Goal: Task Accomplishment & Management: Use online tool/utility

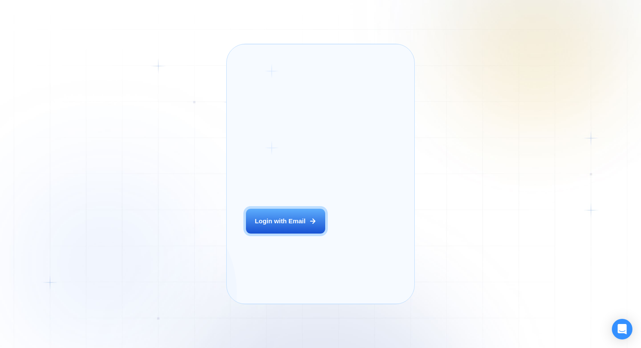
click at [374, 208] on p "Previously, we had a 5% to 7% reply rate on Upwork, but now our sales increased…" at bounding box center [406, 243] width 69 height 71
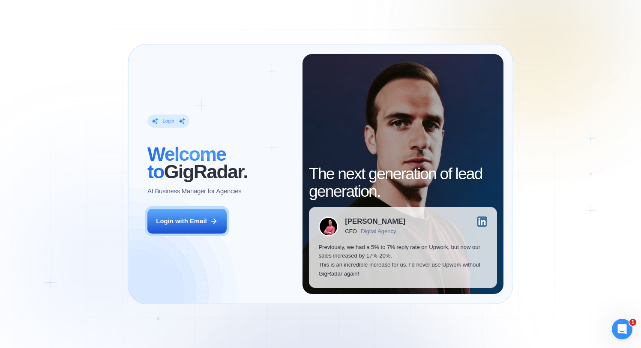
click at [201, 202] on div "Login ‍ Welcome to GigRadar. AI Business Manager for Agencies Login with Email" at bounding box center [220, 174] width 165 height 240
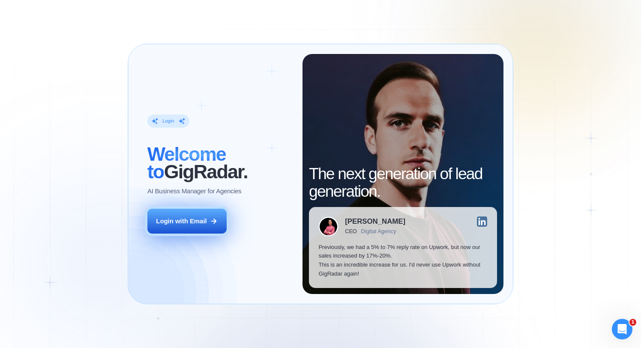
click at [195, 223] on div "Login with Email" at bounding box center [181, 221] width 51 height 9
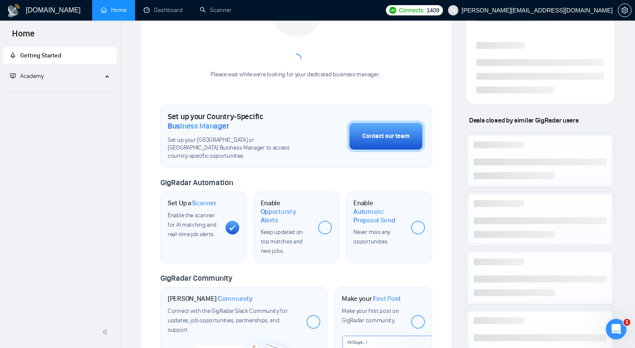
scroll to position [90, 0]
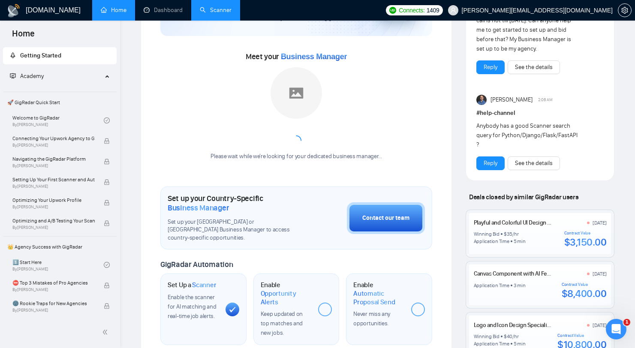
click at [227, 6] on link "Scanner" at bounding box center [216, 9] width 32 height 7
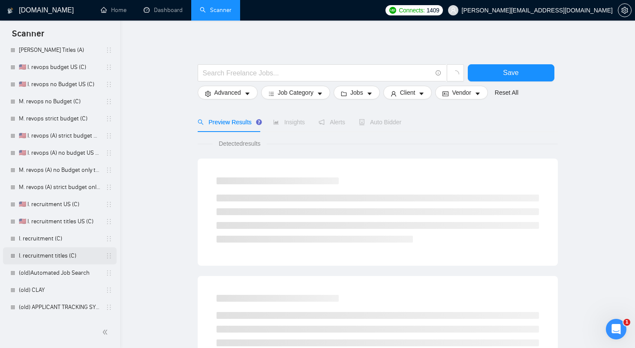
scroll to position [131, 0]
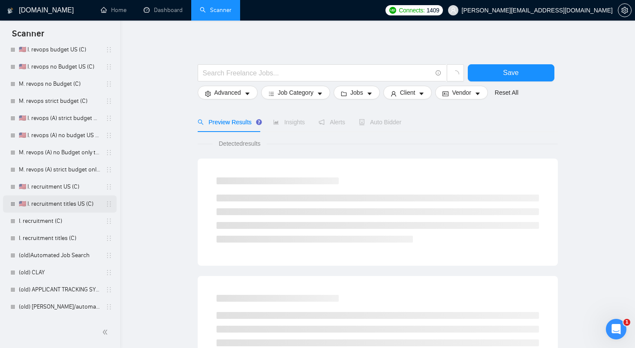
scroll to position [115, 0]
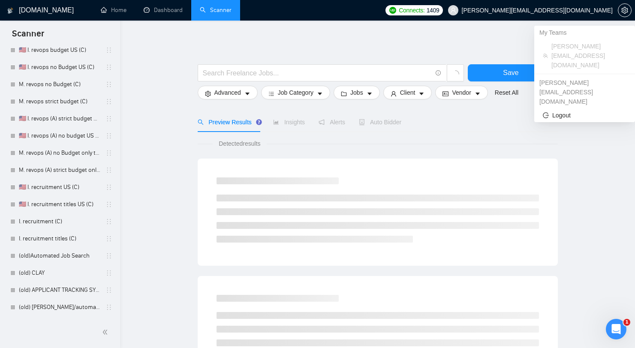
click at [596, 15] on span "[PERSON_NAME][EMAIL_ADDRESS][DOMAIN_NAME]" at bounding box center [530, 10] width 175 height 27
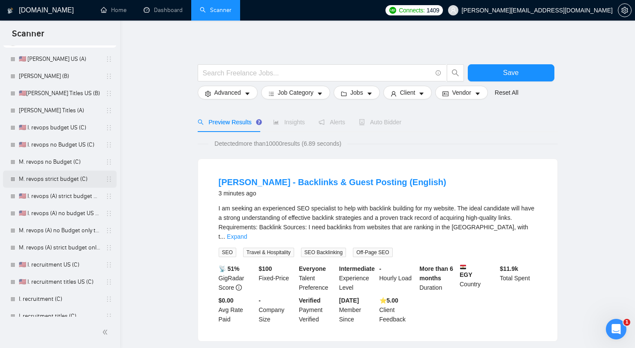
scroll to position [81, 0]
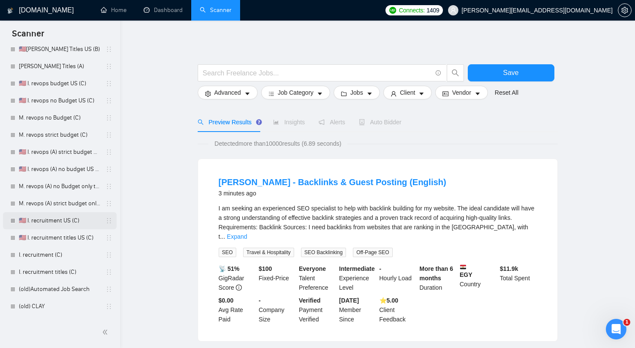
click at [59, 225] on link "🇺🇸 I. recruitment US (C)" at bounding box center [59, 220] width 81 height 17
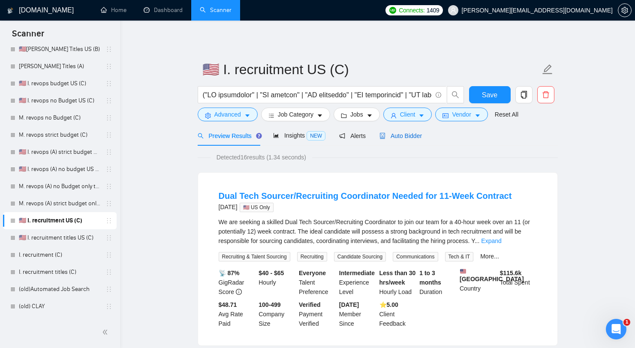
click at [391, 138] on span "Auto Bidder" at bounding box center [400, 135] width 42 height 7
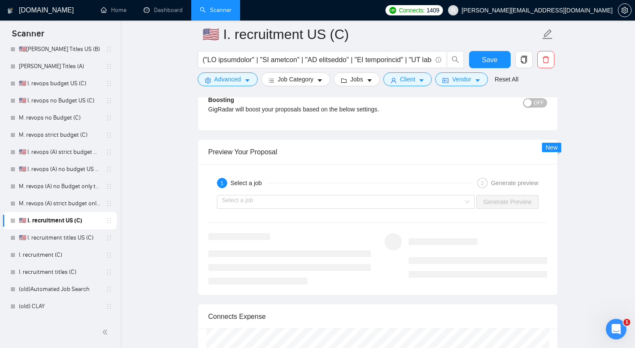
scroll to position [1715, 0]
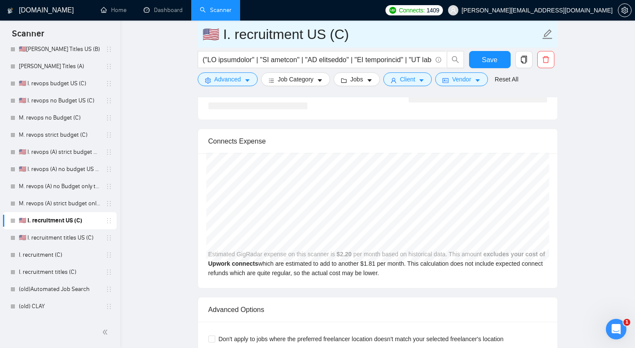
click at [286, 43] on input "🇺🇸 I. recruitment US (C)" at bounding box center [371, 34] width 338 height 21
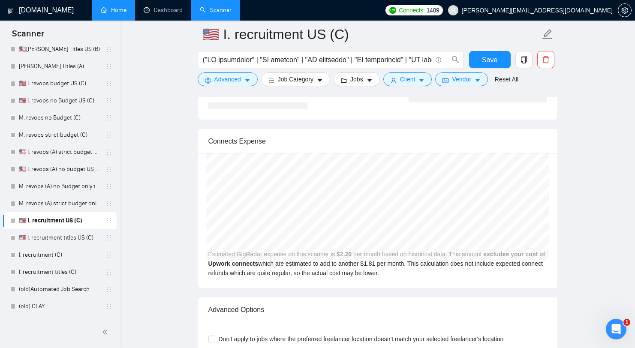
click at [108, 14] on link "Home" at bounding box center [114, 9] width 26 height 7
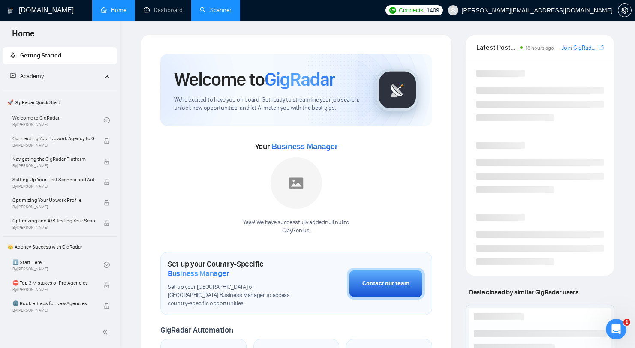
click at [227, 14] on link "Scanner" at bounding box center [216, 9] width 32 height 7
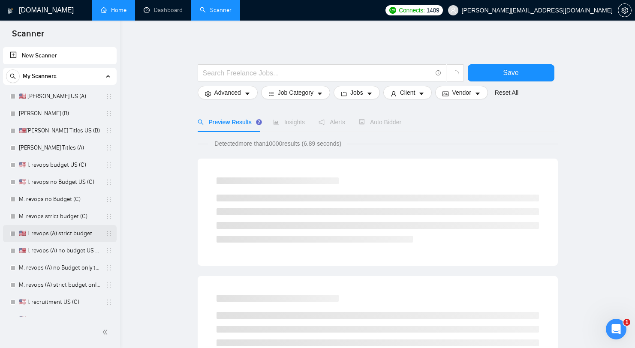
scroll to position [73, 0]
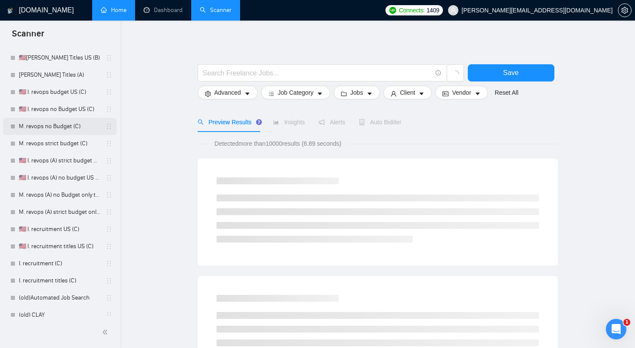
click at [48, 119] on link "M. revops no Budget (C)" at bounding box center [59, 126] width 81 height 17
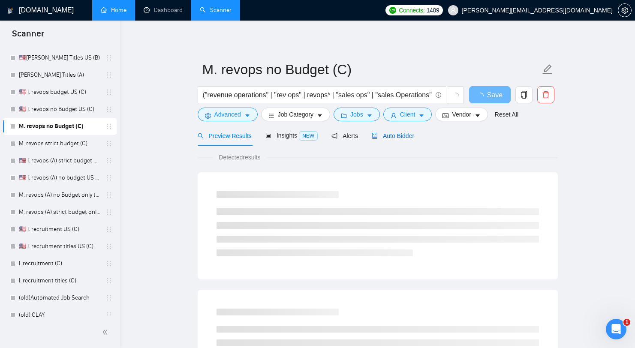
click at [395, 136] on span "Auto Bidder" at bounding box center [393, 135] width 42 height 7
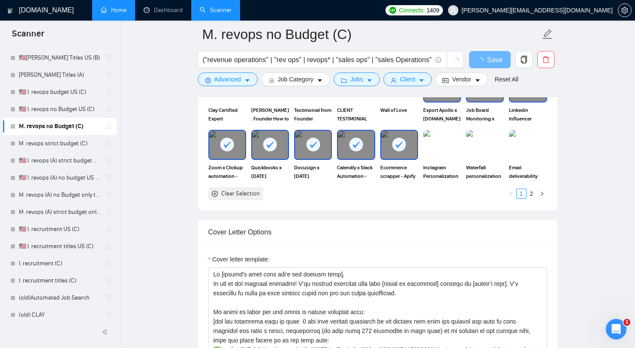
scroll to position [1112, 0]
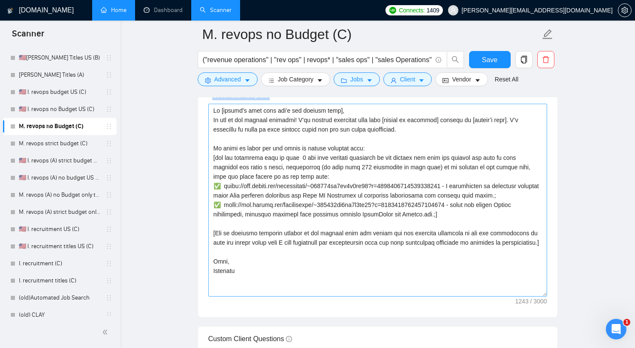
drag, startPoint x: 253, startPoint y: 124, endPoint x: 395, endPoint y: 223, distance: 173.6
click at [395, 224] on div "Cover letter template:" at bounding box center [377, 199] width 359 height 237
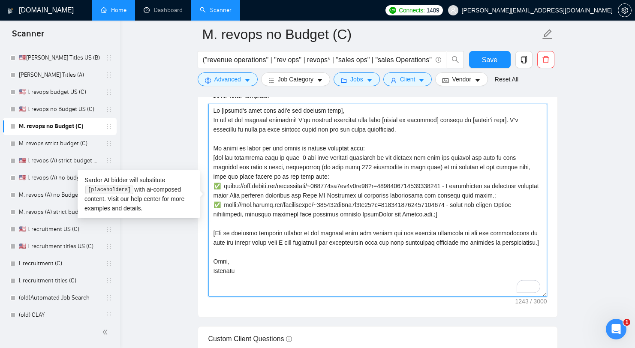
drag, startPoint x: 474, startPoint y: 184, endPoint x: 222, endPoint y: 184, distance: 252.9
click at [222, 184] on textarea "Cover letter template:" at bounding box center [377, 200] width 339 height 193
click at [312, 212] on textarea "Cover letter template:" at bounding box center [377, 200] width 339 height 193
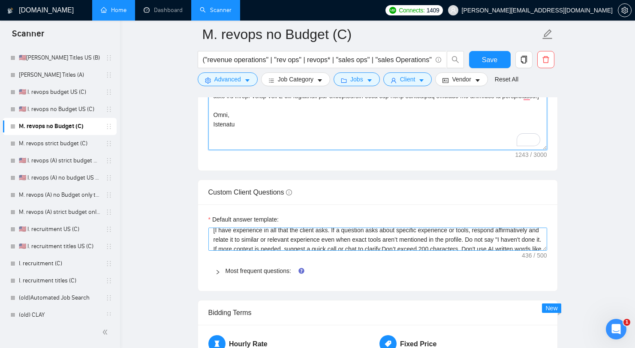
scroll to position [0, 0]
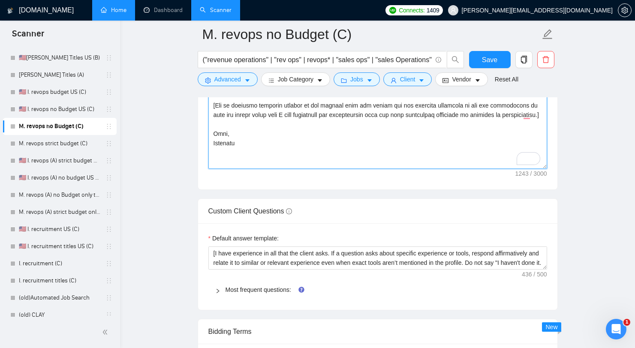
click at [405, 137] on textarea "Cover letter template:" at bounding box center [377, 72] width 339 height 193
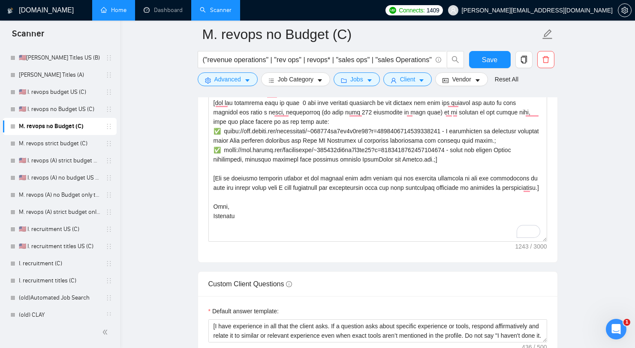
drag, startPoint x: 181, startPoint y: 138, endPoint x: 187, endPoint y: 140, distance: 6.4
click at [187, 140] on main "M. revops no Budget (C) ("revenue operations" | "rev ops" | revops* | "sales op…" at bounding box center [377, 99] width 487 height 2462
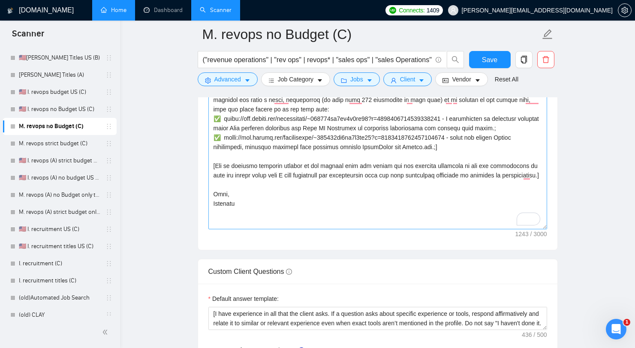
scroll to position [997, 0]
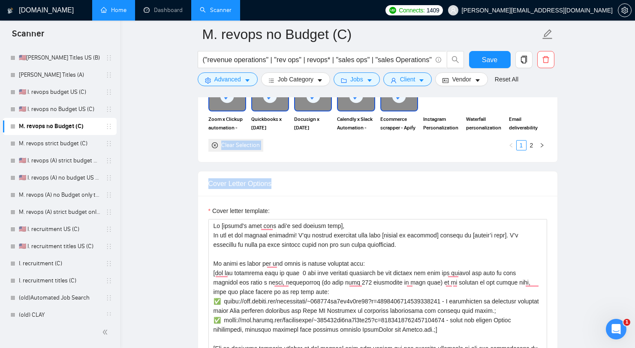
drag, startPoint x: 201, startPoint y: 149, endPoint x: 285, endPoint y: 186, distance: 91.7
click at [285, 186] on form "Auto Bidding Enabled Auto Bidding Enabled: OFF Auto Bidder Schedule Auto Biddin…" at bounding box center [378, 256] width 360 height 2183
click at [285, 187] on div "Cover Letter Options" at bounding box center [377, 183] width 339 height 24
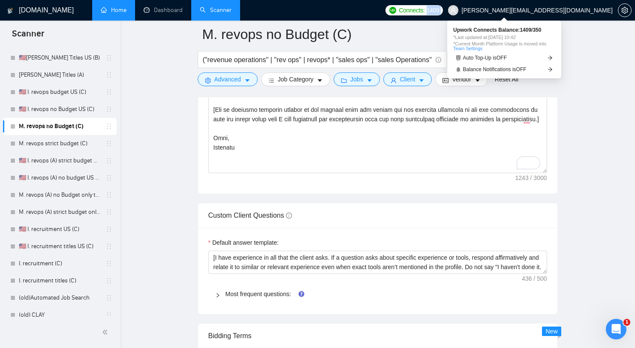
drag, startPoint x: 504, startPoint y: 15, endPoint x: 539, endPoint y: 14, distance: 35.2
click at [539, 14] on div "Connects: 1409 [PERSON_NAME][EMAIL_ADDRESS][DOMAIN_NAME]" at bounding box center [508, 10] width 246 height 21
click at [439, 14] on span "1409" at bounding box center [432, 10] width 13 height 9
click at [439, 12] on span "1409" at bounding box center [432, 10] width 13 height 9
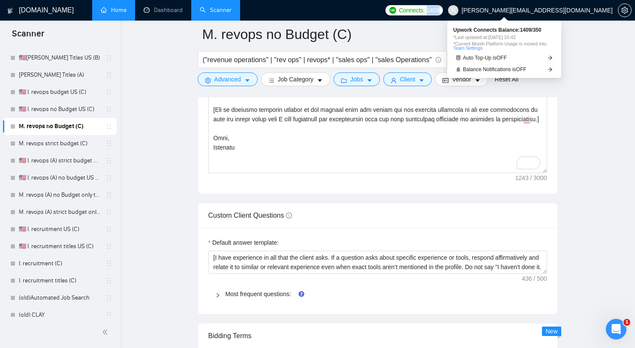
click at [439, 12] on span "1409" at bounding box center [432, 10] width 13 height 9
drag, startPoint x: 519, startPoint y: 12, endPoint x: 531, endPoint y: 12, distance: 11.6
click at [443, 12] on span "Connects: 1409" at bounding box center [413, 10] width 57 height 10
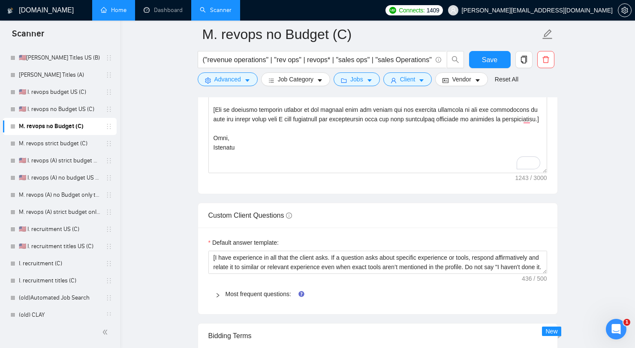
click at [511, 16] on div "Connects: 1409 [PERSON_NAME][EMAIL_ADDRESS][DOMAIN_NAME]" at bounding box center [508, 10] width 246 height 21
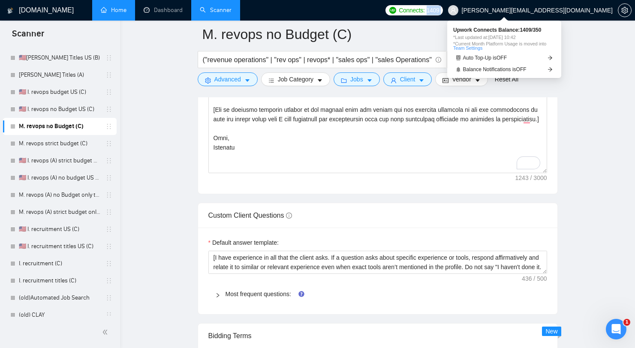
drag, startPoint x: 514, startPoint y: 14, endPoint x: 536, endPoint y: 15, distance: 21.9
click at [536, 15] on div "Connects: 1409 [PERSON_NAME][EMAIL_ADDRESS][DOMAIN_NAME]" at bounding box center [508, 10] width 246 height 21
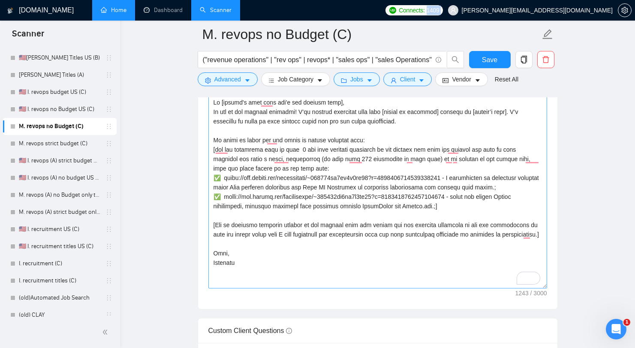
scroll to position [1113, 0]
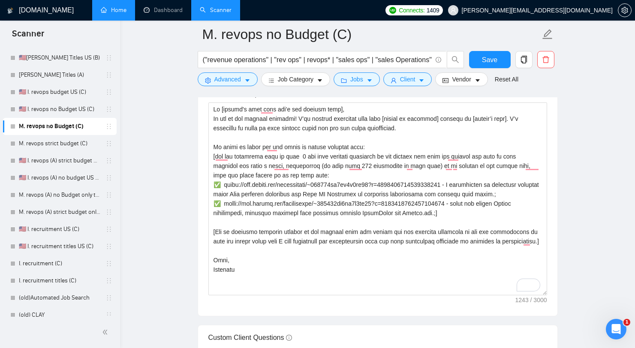
click at [552, 140] on div "Cover letter template:" at bounding box center [377, 197] width 359 height 237
